Goal: Navigation & Orientation: Find specific page/section

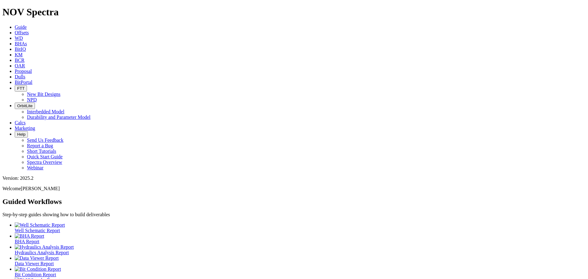
click at [15, 80] on icon at bounding box center [15, 82] width 0 height 5
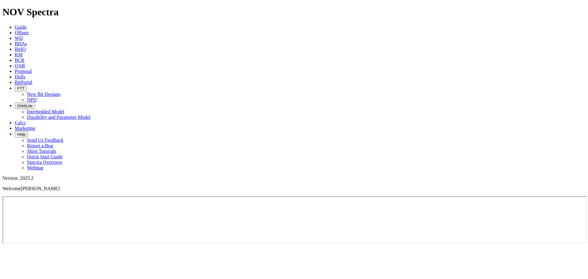
click at [25, 132] on span "Help" at bounding box center [21, 134] width 8 height 5
click at [35, 126] on span "Marketing" at bounding box center [25, 128] width 21 height 5
click at [24, 86] on span "FTT" at bounding box center [20, 88] width 7 height 5
click at [25, 74] on span "Dulls" at bounding box center [20, 76] width 11 height 5
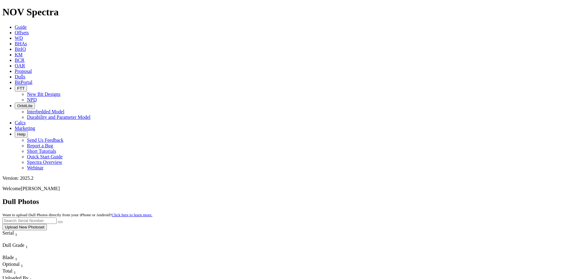
click at [15, 69] on icon at bounding box center [15, 71] width 0 height 5
click at [25, 63] on span "OAR" at bounding box center [20, 65] width 10 height 5
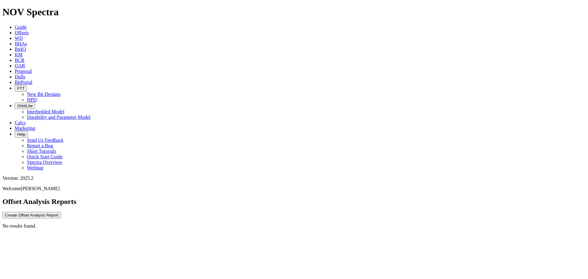
click at [15, 58] on icon at bounding box center [15, 60] width 0 height 5
click at [32, 80] on span "BitPortal" at bounding box center [24, 82] width 18 height 5
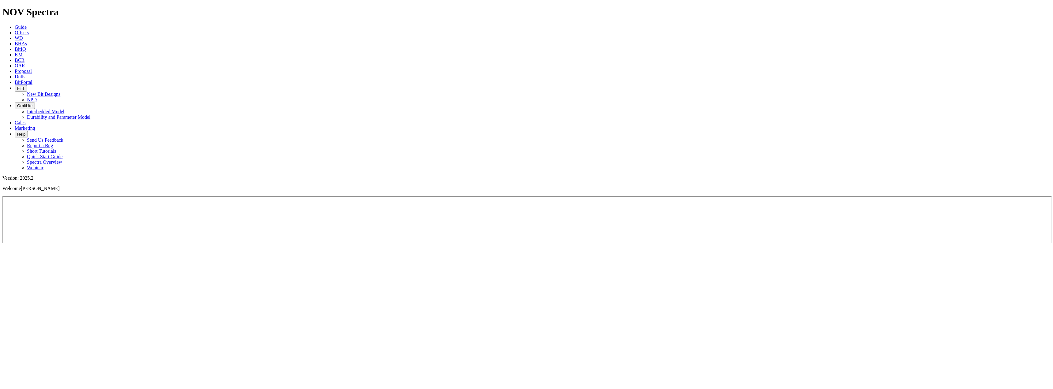
click at [15, 24] on icon at bounding box center [15, 26] width 0 height 5
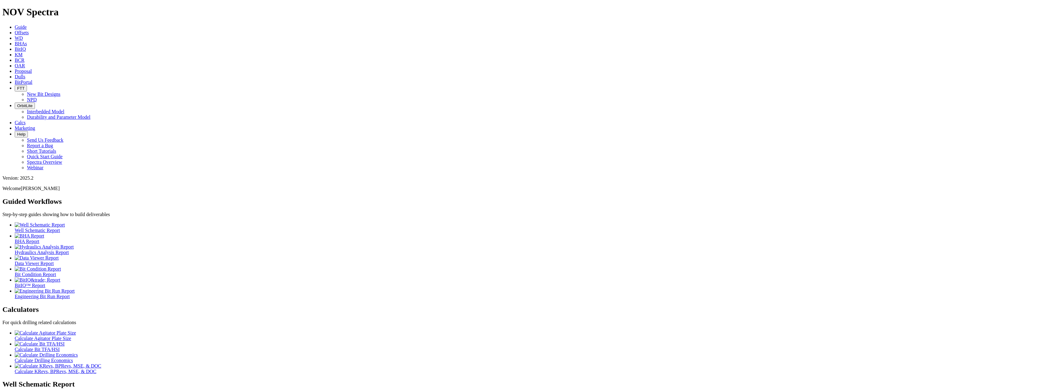
click at [15, 30] on icon at bounding box center [15, 32] width 0 height 5
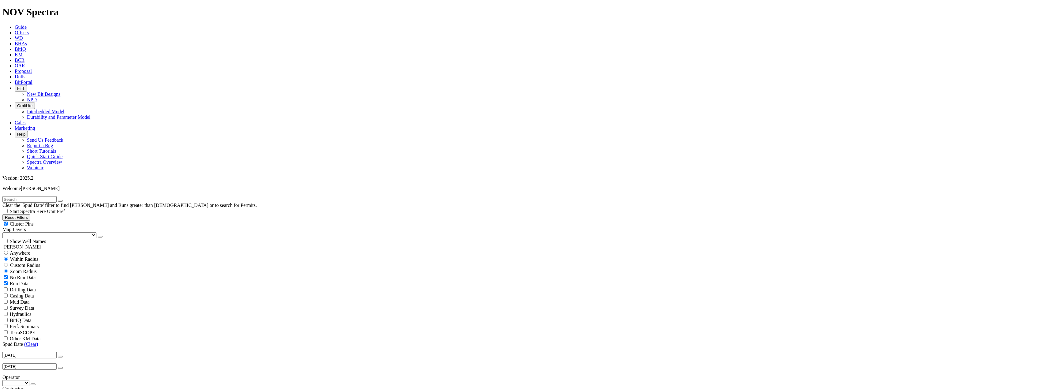
click at [15, 80] on icon at bounding box center [15, 82] width 0 height 5
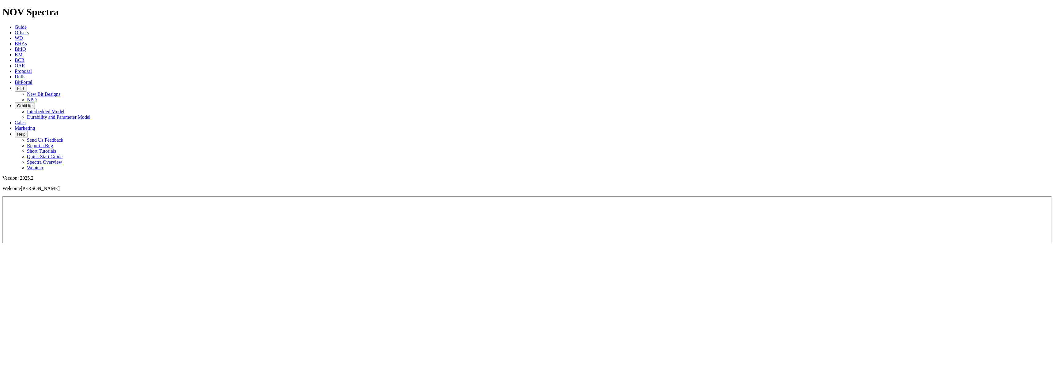
click at [32, 80] on span "BitPortal" at bounding box center [24, 82] width 18 height 5
